Goal: Information Seeking & Learning: Learn about a topic

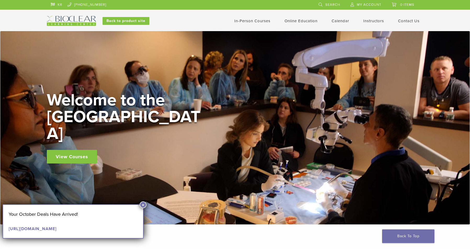
click at [144, 204] on button "×" at bounding box center [143, 205] width 7 height 7
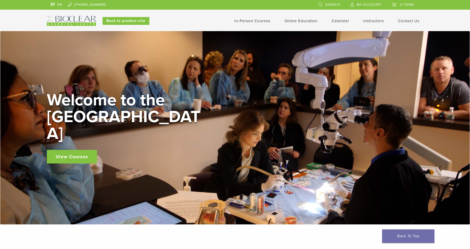
click at [78, 19] on img at bounding box center [71, 21] width 49 height 10
click at [304, 43] on link "Self Guided" at bounding box center [302, 42] width 32 height 12
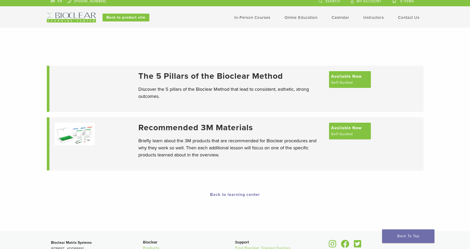
scroll to position [3, 0]
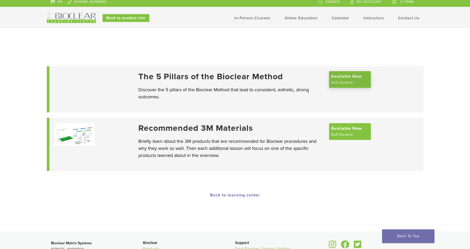
click at [354, 80] on span "Available Now" at bounding box center [346, 76] width 31 height 6
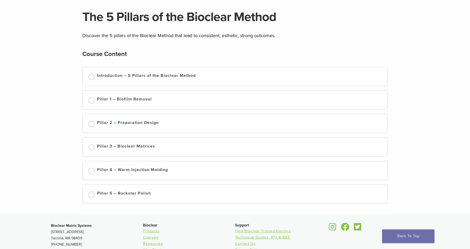
scroll to position [34, 0]
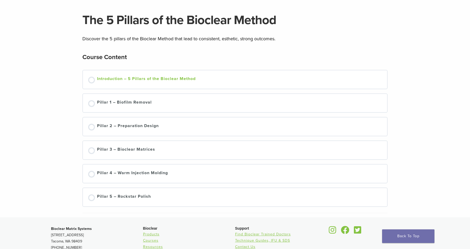
click at [92, 77] on div "Not started" at bounding box center [91, 80] width 7 height 7
